Goal: Information Seeking & Learning: Learn about a topic

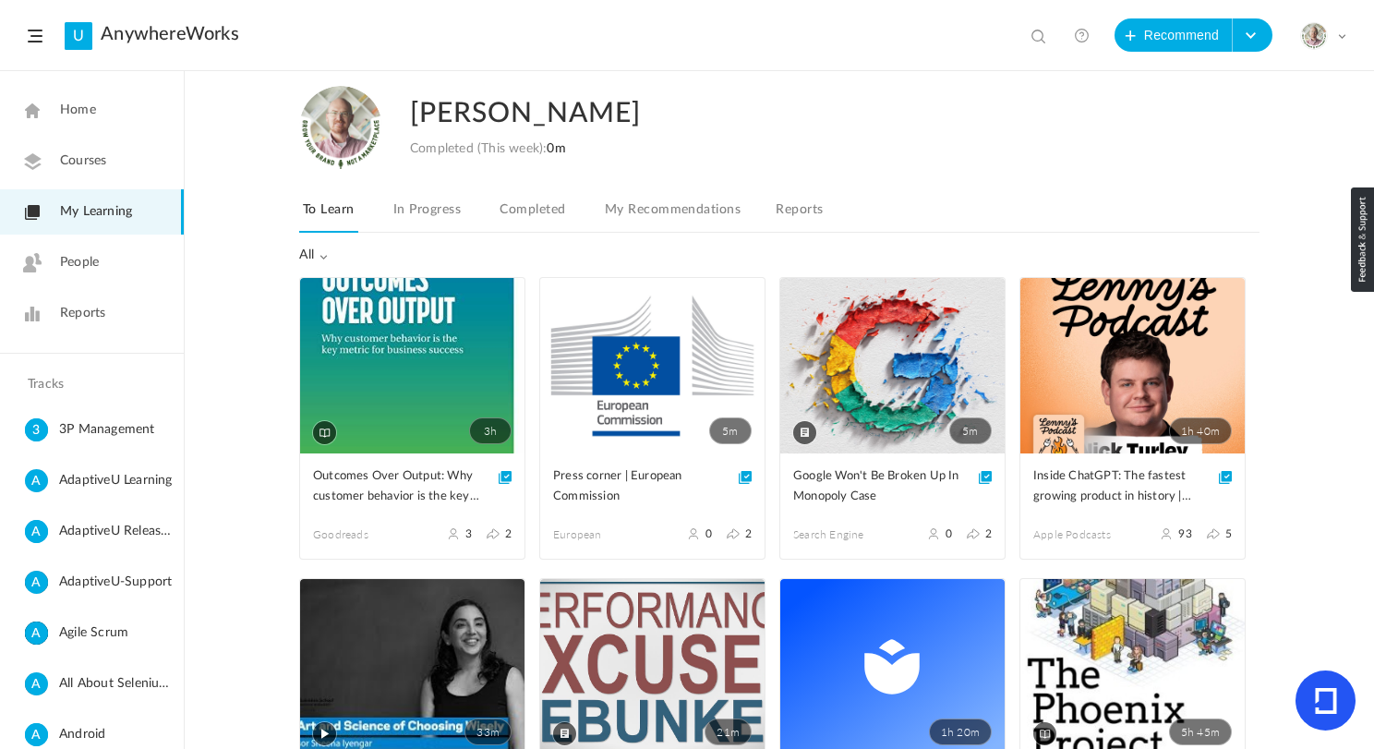
click at [462, 122] on h2 "[PERSON_NAME]" at bounding box center [794, 113] width 768 height 55
click at [1037, 35] on span at bounding box center [1040, 38] width 18 height 18
type input "m"
click at [532, 215] on link "Completed" at bounding box center [532, 215] width 73 height 35
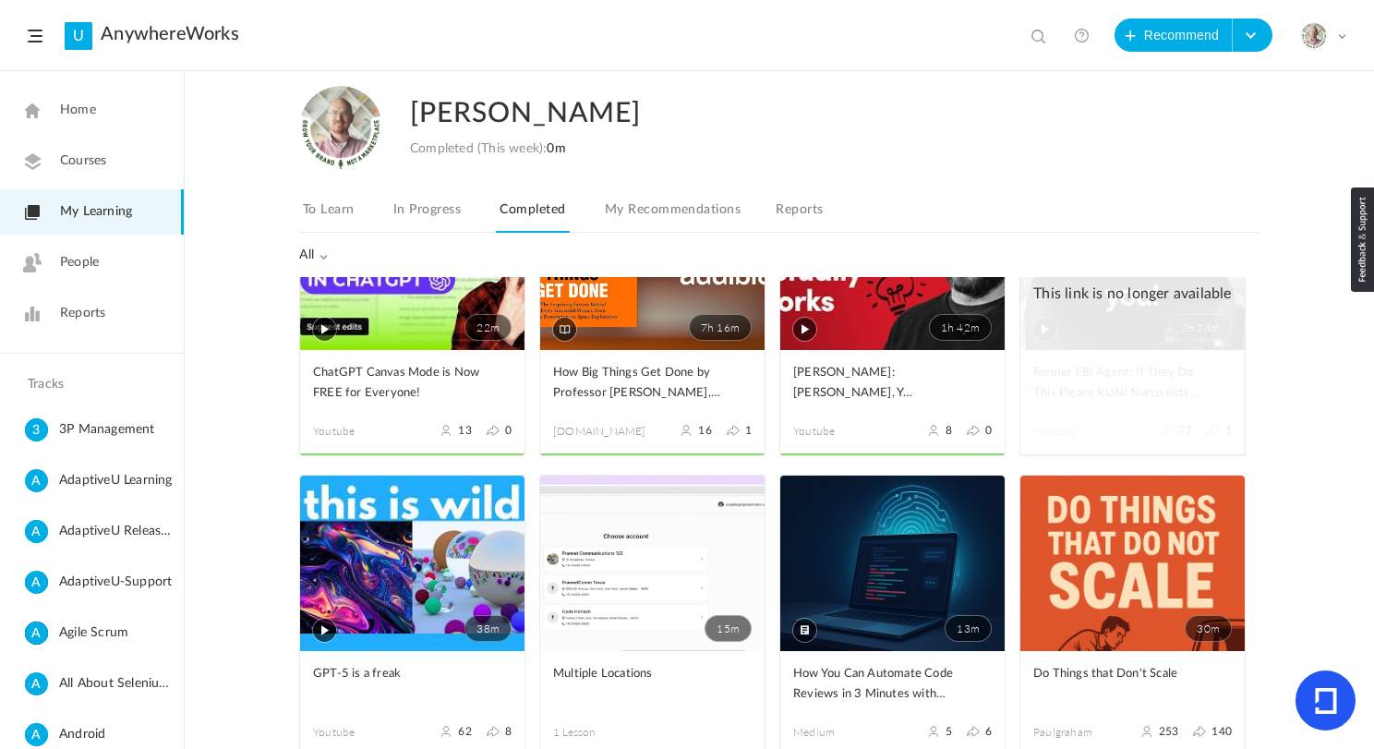
scroll to position [1070, 0]
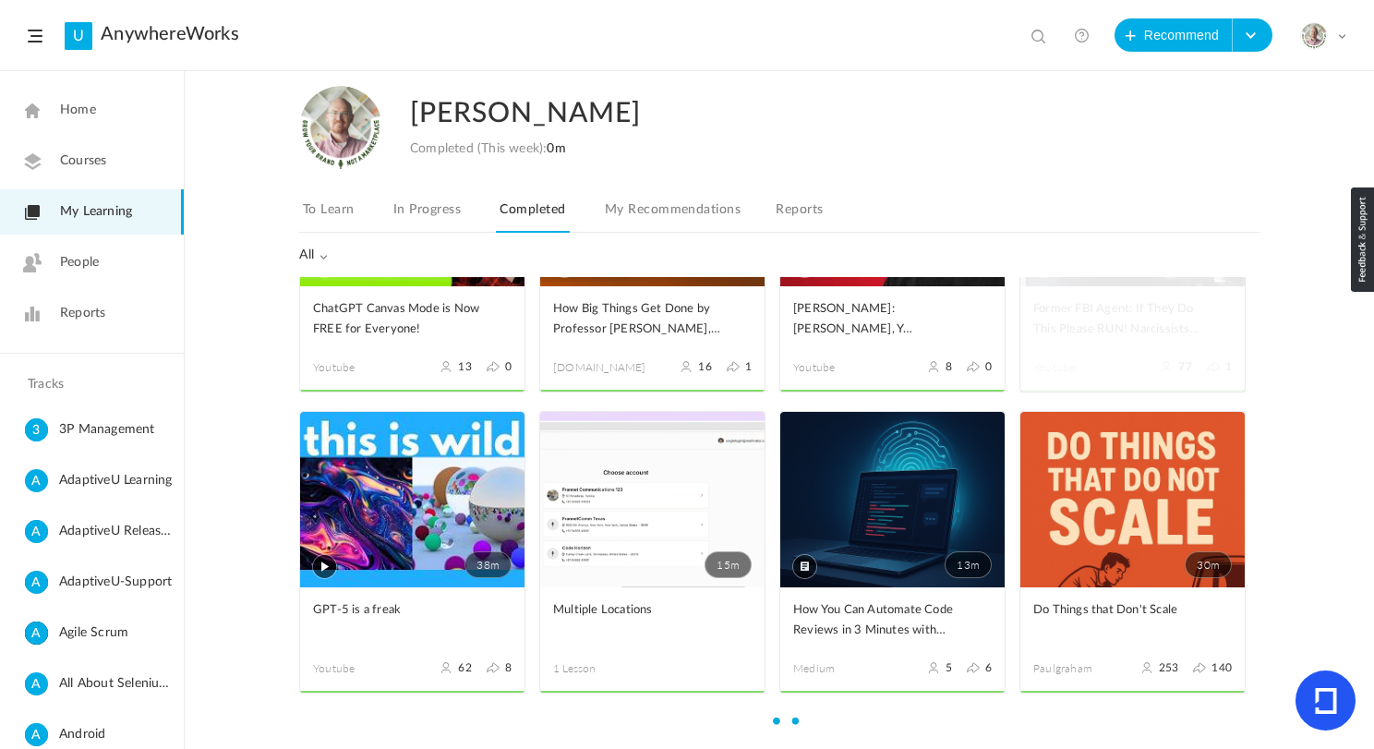
click at [1125, 475] on link "30m" at bounding box center [1132, 499] width 224 height 175
